Goal: Transaction & Acquisition: Purchase product/service

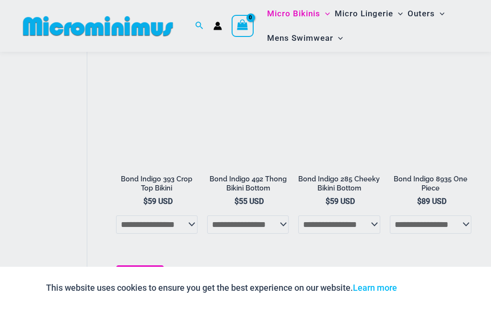
scroll to position [815, 0]
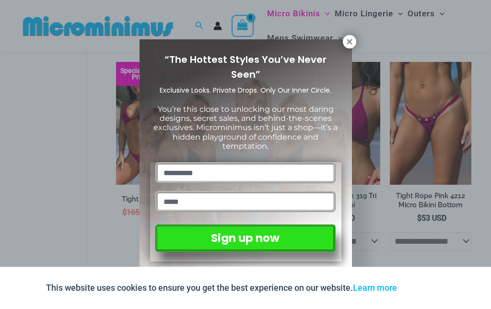
click at [352, 37] on icon at bounding box center [350, 41] width 9 height 9
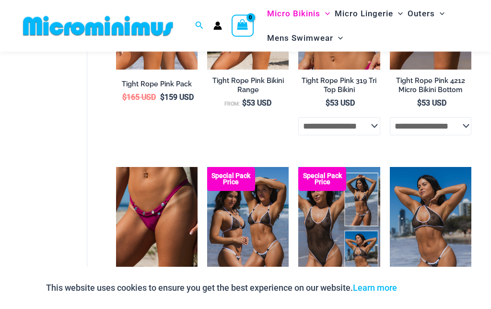
scroll to position [931, 0]
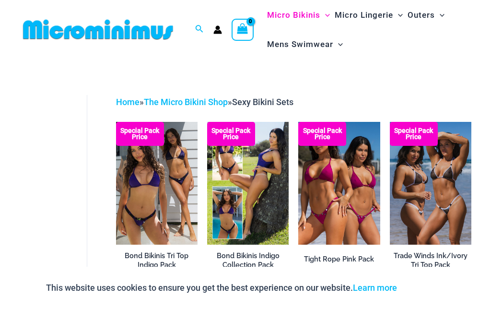
scroll to position [8, 0]
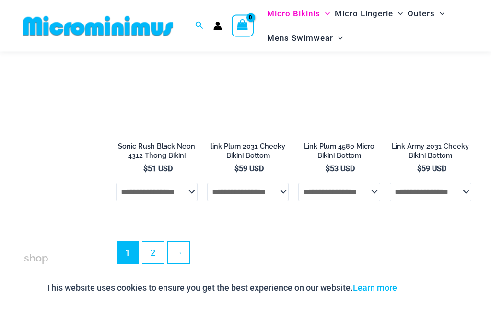
scroll to position [2221, 0]
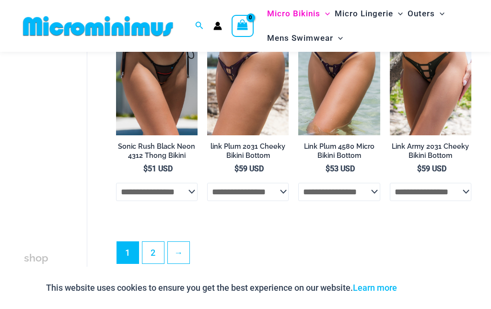
click at [182, 250] on link "→" at bounding box center [179, 253] width 22 height 22
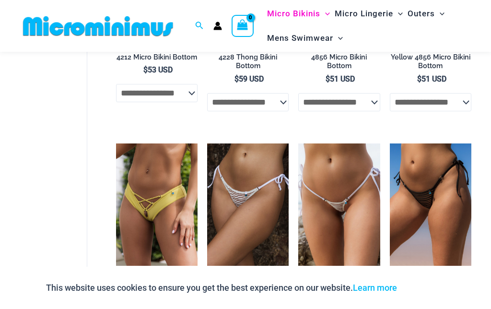
scroll to position [823, 0]
